Goal: Information Seeking & Learning: Stay updated

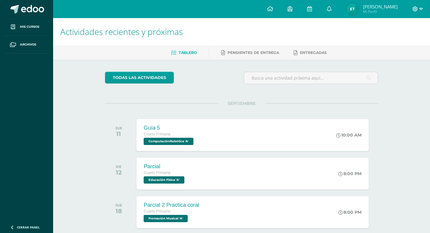
click at [413, 9] on icon at bounding box center [415, 8] width 5 height 5
click at [405, 40] on span "Cerrar sesión" at bounding box center [402, 41] width 27 height 6
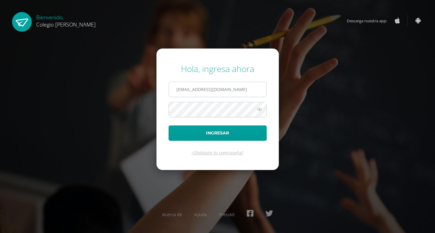
click at [240, 89] on input "[EMAIL_ADDRESS][DOMAIN_NAME]" at bounding box center [218, 89] width 98 height 15
type input "[EMAIL_ADDRESS][DOMAIN_NAME]"
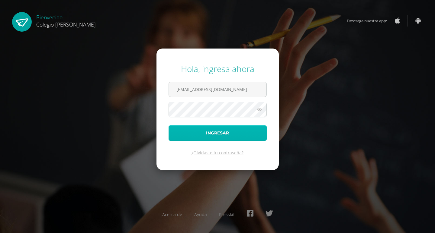
click at [208, 133] on button "Ingresar" at bounding box center [218, 133] width 98 height 15
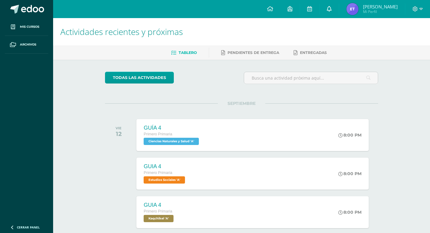
click at [332, 11] on span at bounding box center [329, 9] width 5 height 7
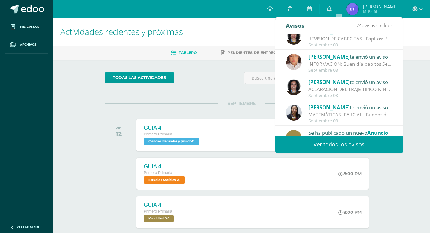
scroll to position [91, 0]
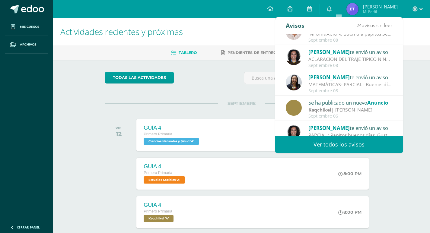
click at [337, 86] on div "MATEMÁTICAS- PARCIAL : Buenos días estimados papitos: [PERSON_NAME] en saludarl…" at bounding box center [351, 84] width 84 height 7
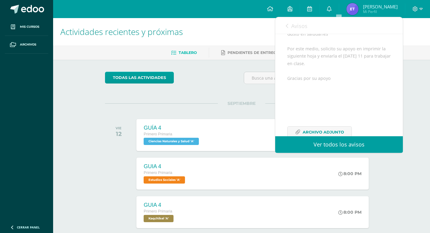
scroll to position [96, 0]
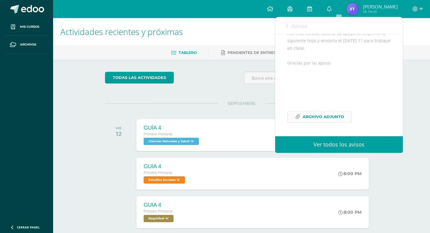
click at [333, 120] on span "Archivo Adjunto" at bounding box center [323, 116] width 41 height 11
click at [284, 27] on div "Avisos 24 avisos sin leer Avisos" at bounding box center [339, 25] width 128 height 17
click at [287, 26] on icon at bounding box center [287, 26] width 2 height 5
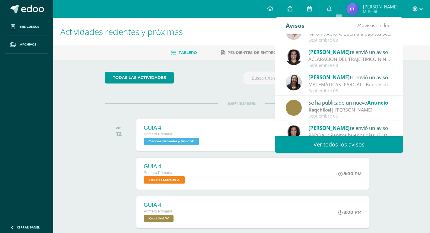
click at [399, 179] on div "Actividades recientes y próximas Tablero Pendientes de entrega Entregadas todas…" at bounding box center [241, 200] width 377 height 365
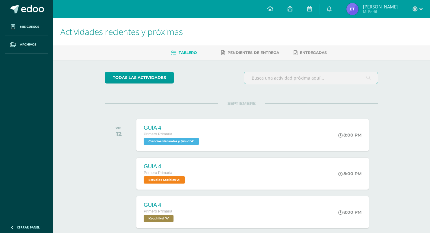
click at [306, 80] on input "text" at bounding box center [311, 78] width 134 height 12
click at [307, 80] on input "text" at bounding box center [311, 78] width 134 height 12
